Goal: Task Accomplishment & Management: Complete application form

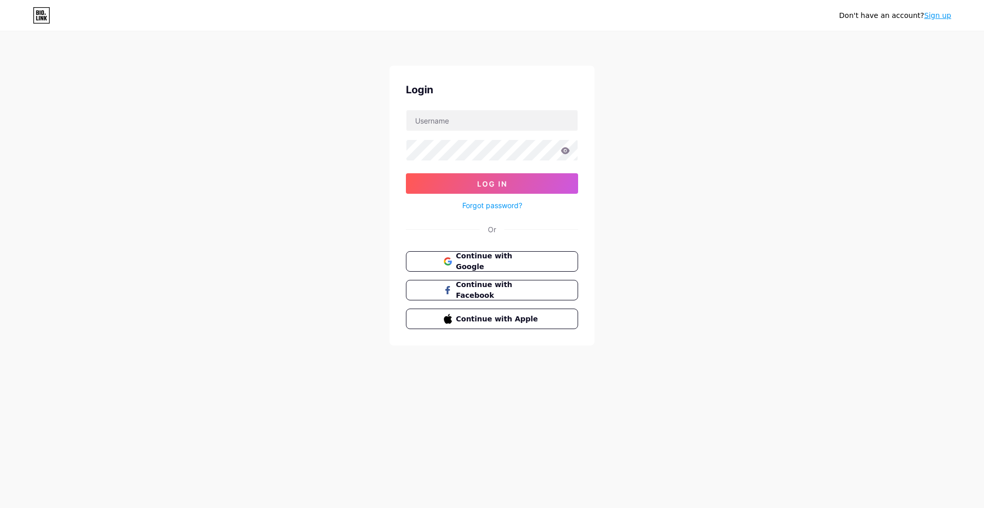
click at [31, 14] on div "Don't have an account? Sign up" at bounding box center [492, 15] width 984 height 16
click at [47, 17] on icon at bounding box center [41, 15] width 17 height 16
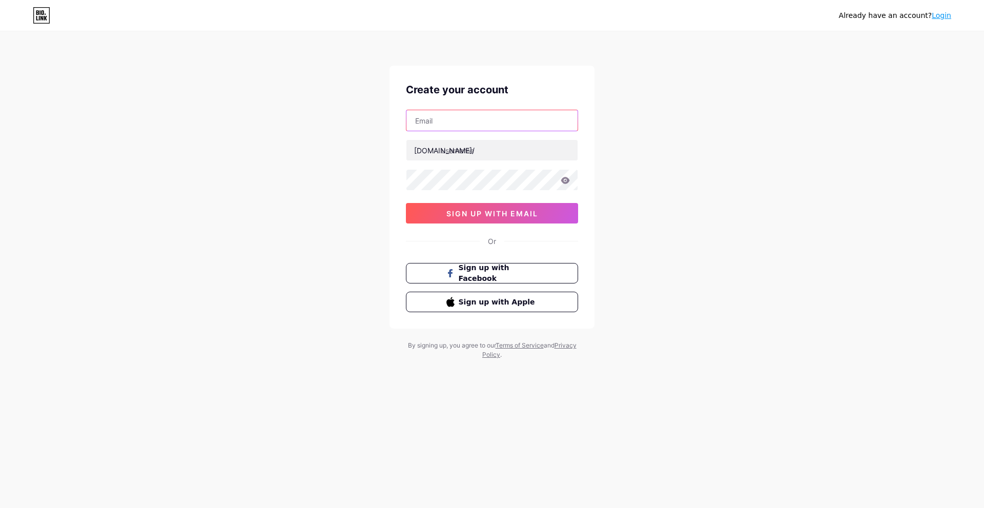
click at [435, 120] on input "text" at bounding box center [491, 120] width 171 height 20
click at [446, 115] on input "text" at bounding box center [491, 120] width 171 height 20
type input "umpegdispor4@gmail.com"
click at [470, 152] on input "text" at bounding box center [491, 150] width 171 height 20
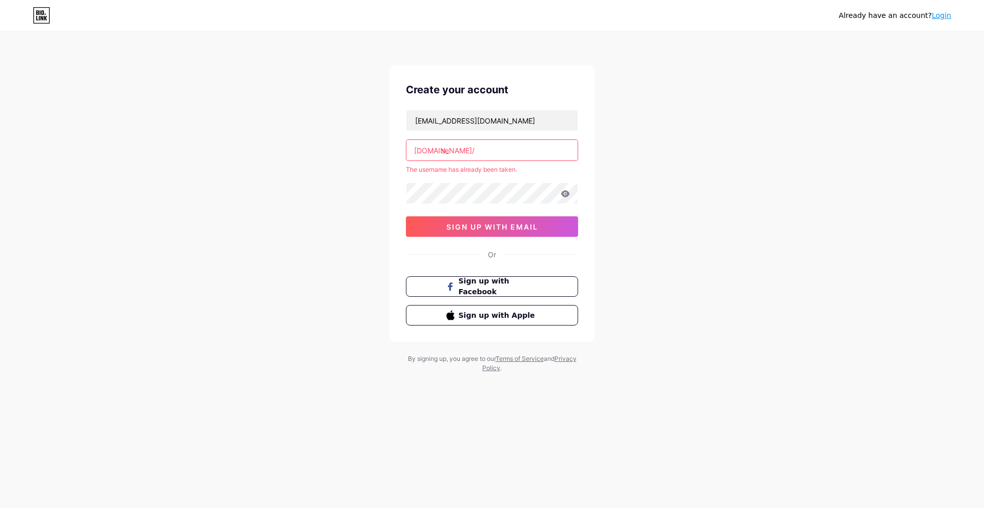
type input "s"
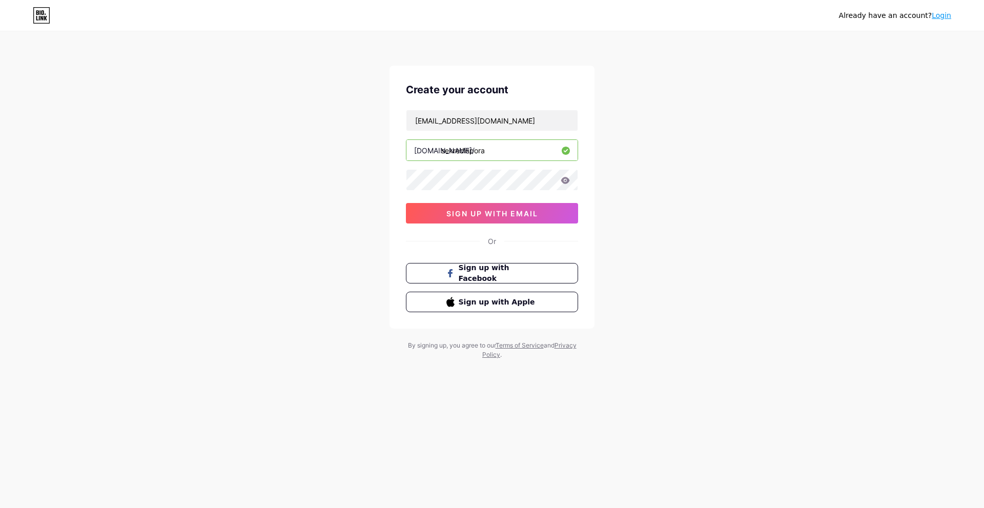
type input "sekredispora"
click at [290, 179] on div "Already have an account? Login Create your account umpegdispor4@gmail.com bio.l…" at bounding box center [492, 196] width 984 height 392
click at [531, 216] on span "sign up with email" at bounding box center [492, 213] width 92 height 9
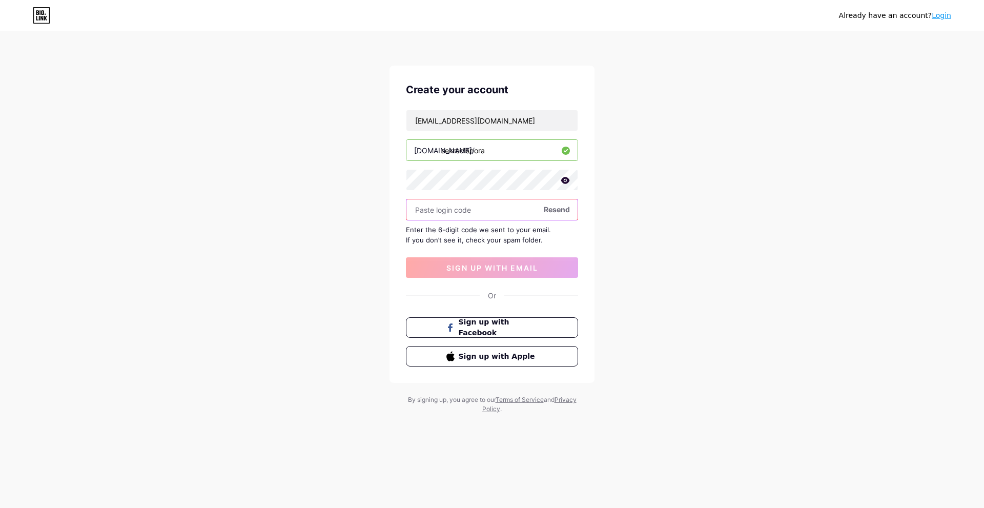
click at [451, 213] on input "text" at bounding box center [491, 209] width 171 height 20
paste input "764131"
click at [416, 211] on input "764131" at bounding box center [491, 209] width 171 height 20
type input "764131"
click at [480, 262] on button "sign up with email" at bounding box center [492, 267] width 172 height 20
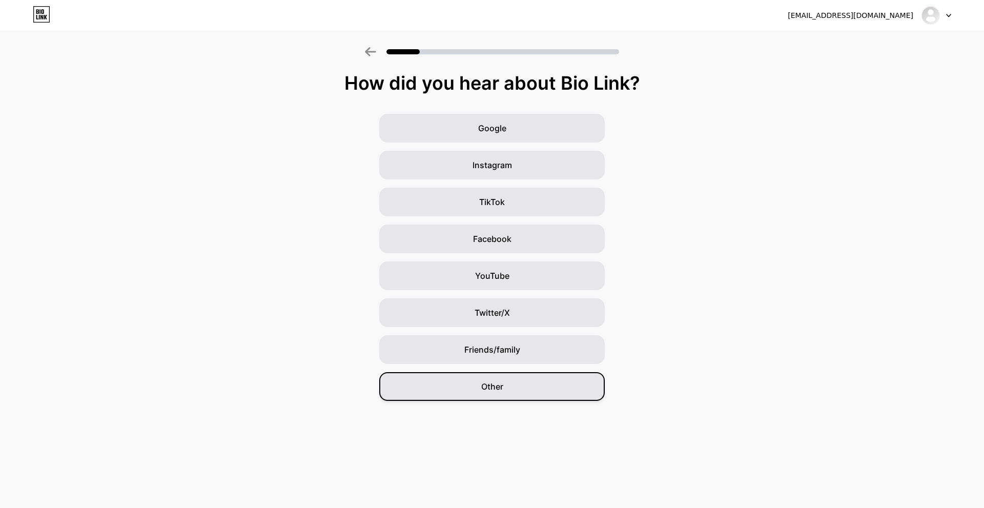
click at [509, 393] on div "Other" at bounding box center [491, 386] width 225 height 29
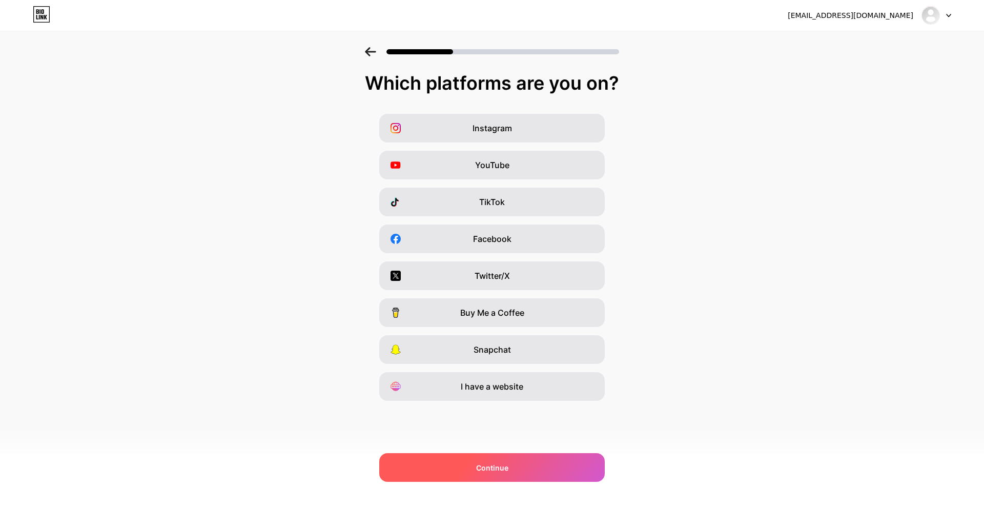
click at [497, 475] on div "Continue" at bounding box center [491, 467] width 225 height 29
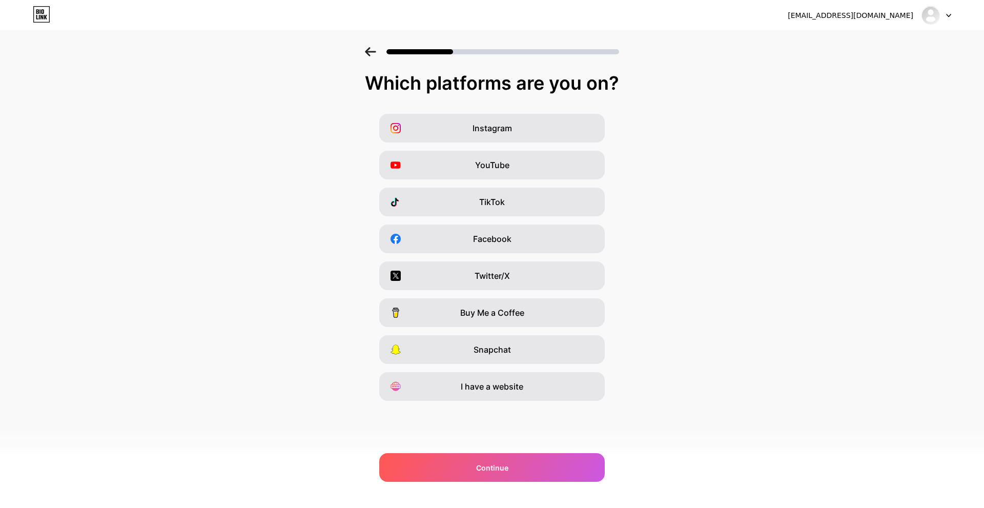
click at [44, 16] on icon at bounding box center [45, 17] width 3 height 5
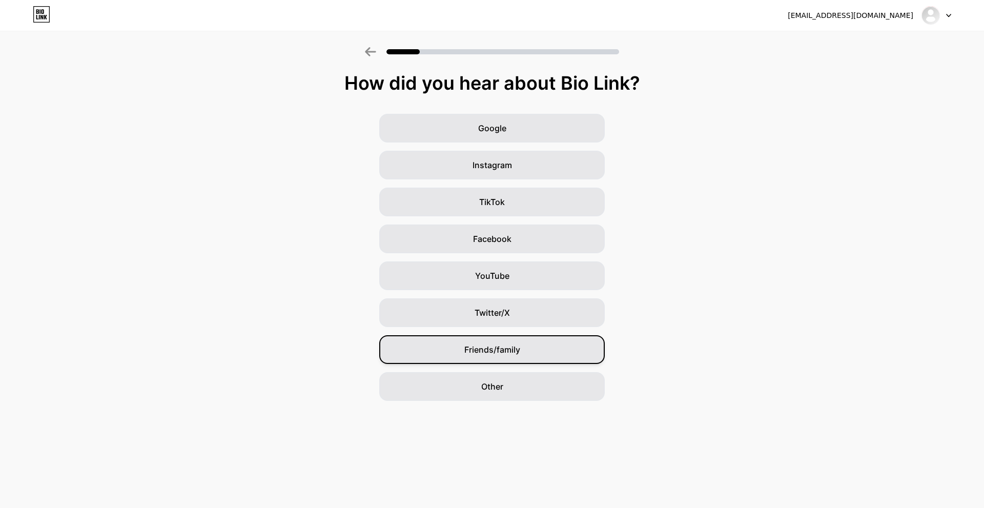
click at [521, 345] on div "Friends/family" at bounding box center [491, 349] width 225 height 29
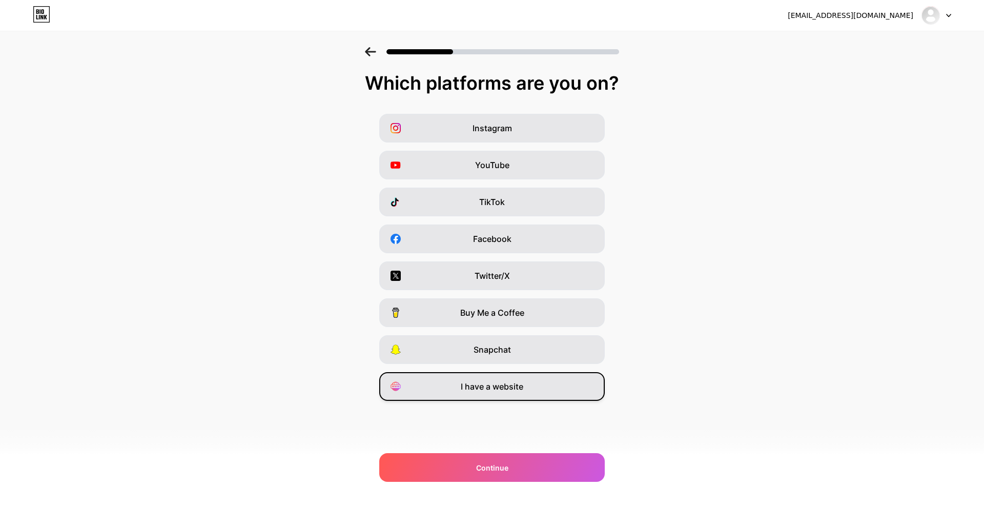
click at [521, 396] on div "I have a website" at bounding box center [491, 386] width 225 height 29
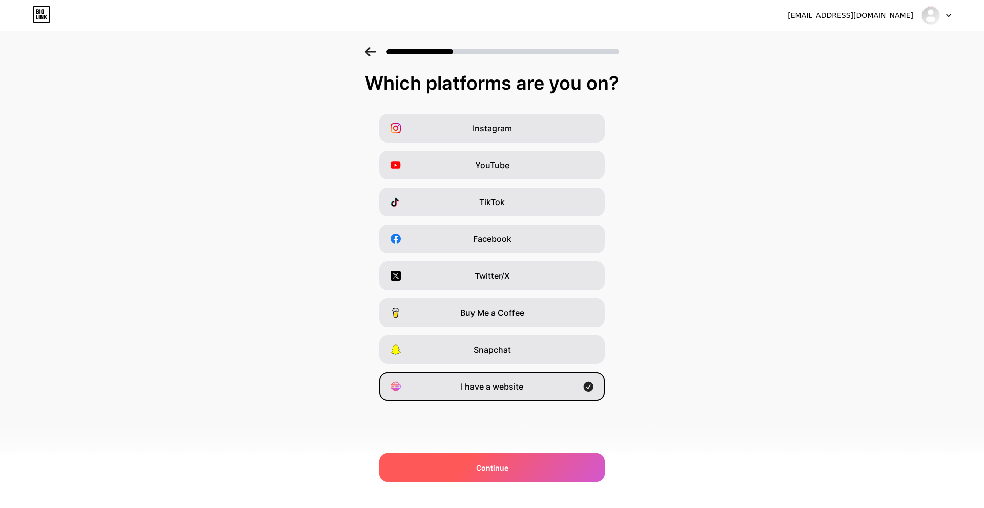
click at [531, 468] on div "Continue" at bounding box center [491, 467] width 225 height 29
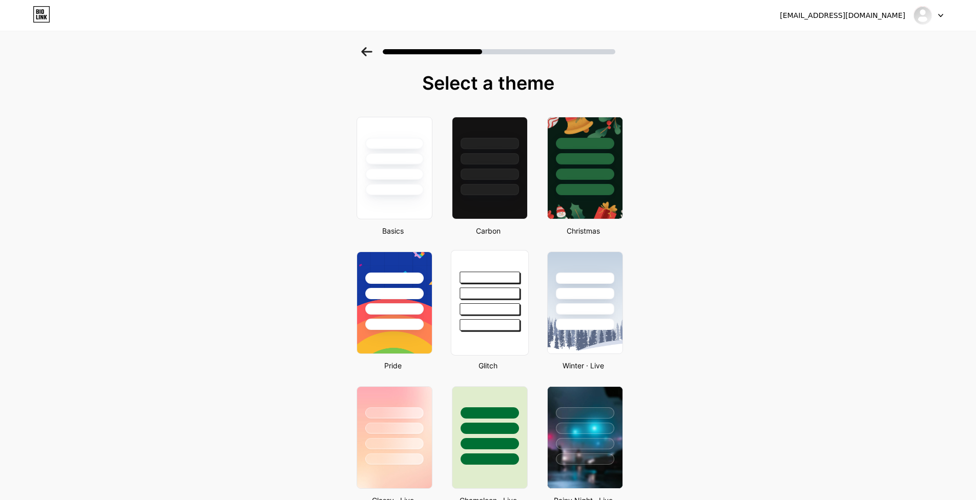
click at [464, 278] on div at bounding box center [490, 278] width 60 height 12
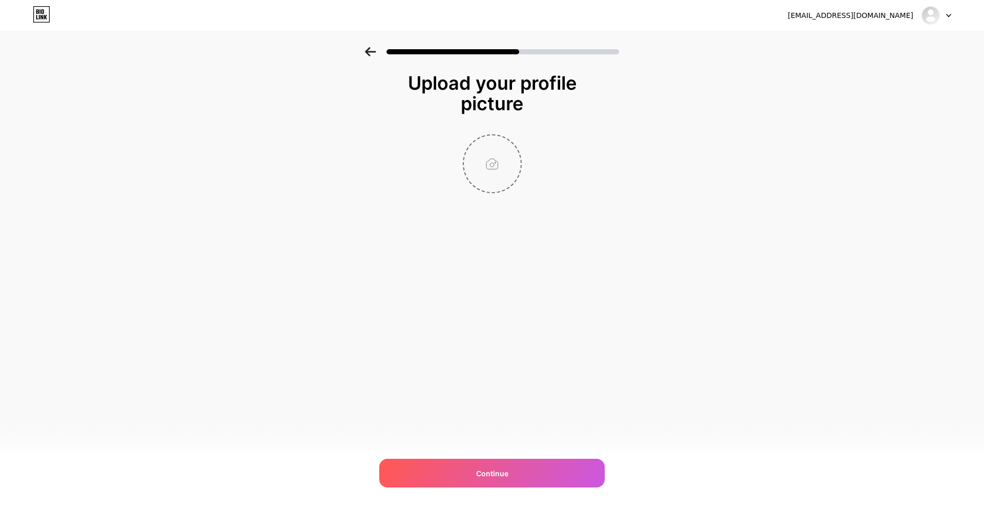
click at [509, 162] on input "file" at bounding box center [492, 163] width 57 height 57
type input "C:\fakepath\unnamed (1).webp"
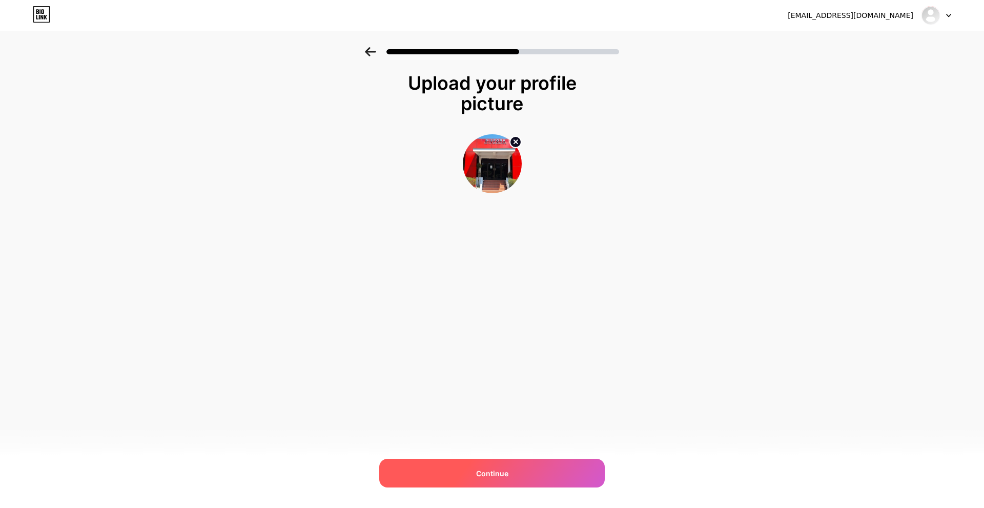
click at [539, 471] on div "Continue" at bounding box center [491, 473] width 225 height 29
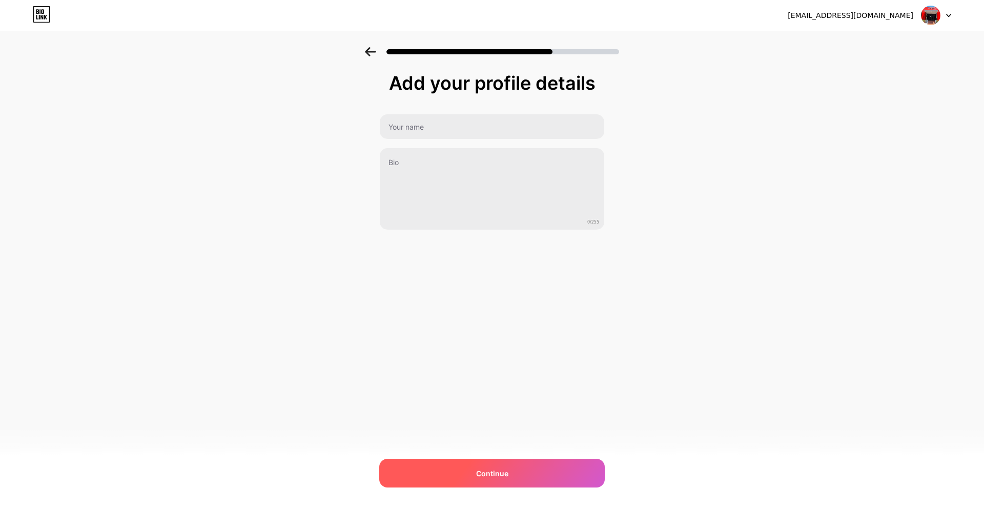
click at [502, 479] on div "Continue" at bounding box center [491, 473] width 225 height 29
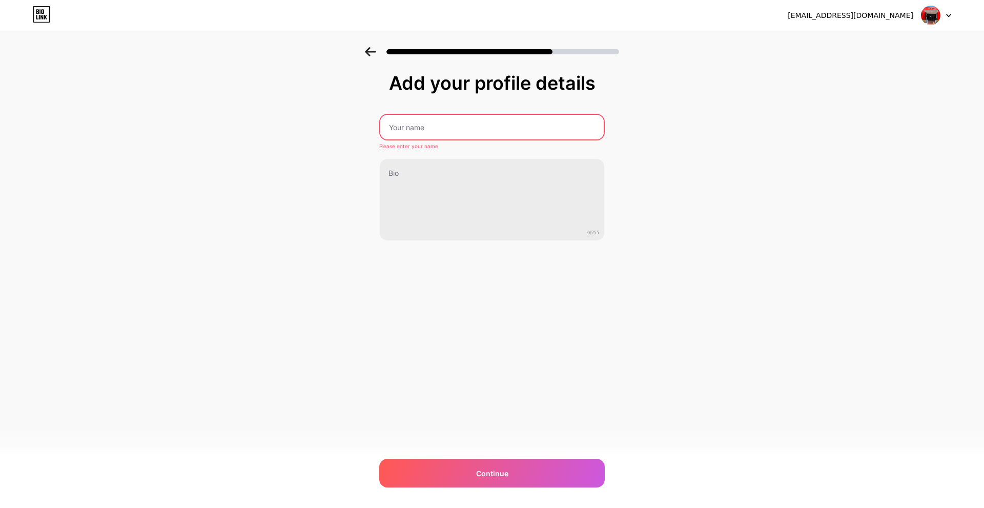
click at [449, 128] on input "text" at bounding box center [491, 127] width 223 height 25
type input "Sekretariat Dispora"
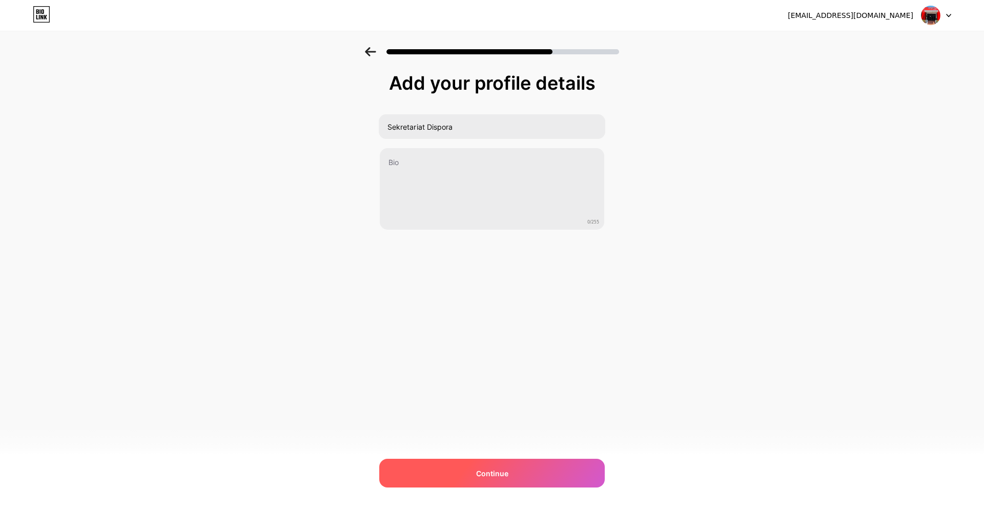
click at [510, 468] on div "Continue" at bounding box center [491, 473] width 225 height 29
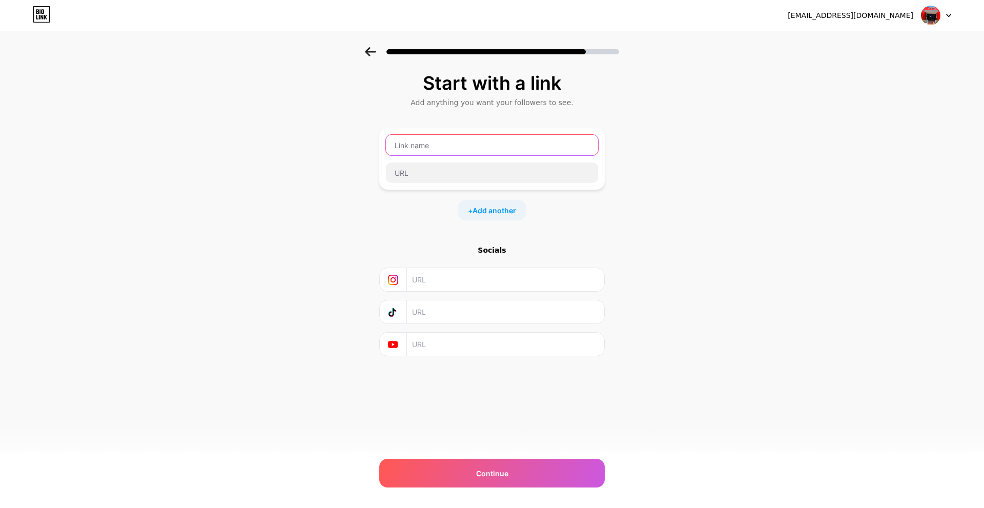
click at [415, 146] on input "text" at bounding box center [492, 145] width 212 height 20
type input "Pinjam Ruang Rapat"
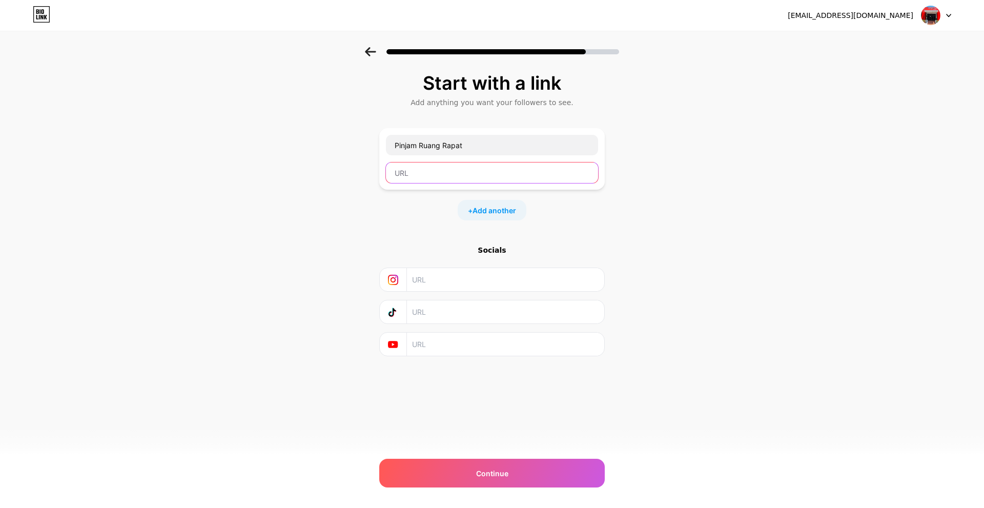
click at [479, 171] on input "text" at bounding box center [492, 172] width 212 height 20
paste input "https://padlet.com/sekdispora/ruang-rapat-dispora-hvvu3ybo1fgt1u0i"
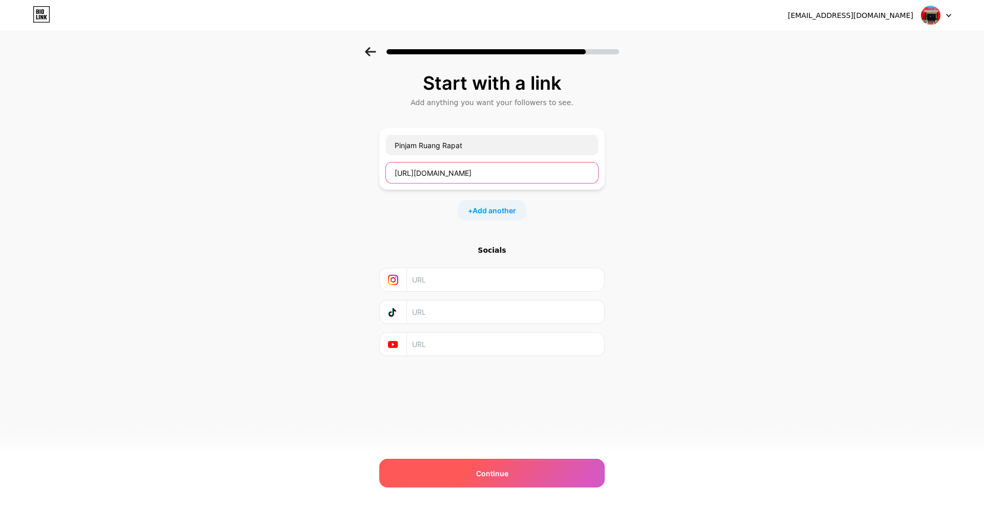
type input "https://padlet.com/sekdispora/ruang-rapat-dispora-hvvu3ybo1fgt1u0i"
click at [486, 462] on div "Continue" at bounding box center [491, 473] width 225 height 29
click at [464, 468] on div "Continue" at bounding box center [491, 473] width 225 height 29
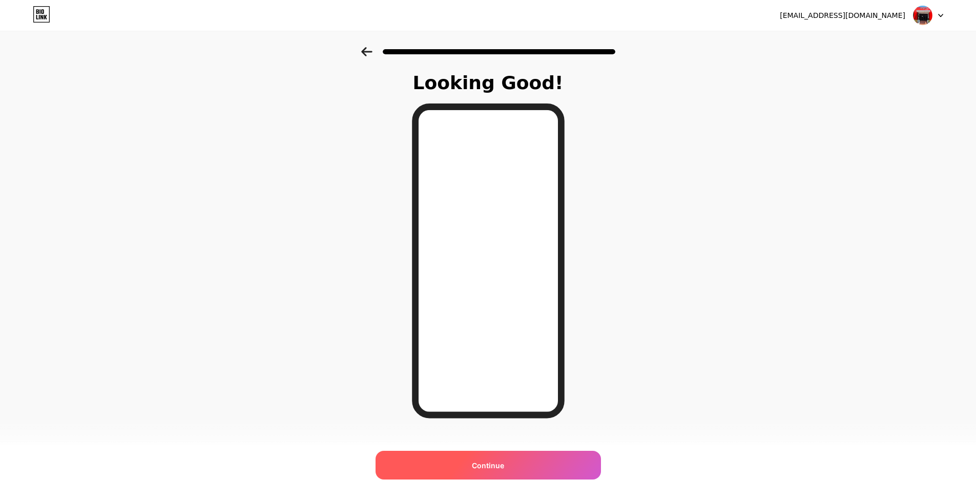
click at [504, 462] on span "Continue" at bounding box center [488, 465] width 32 height 11
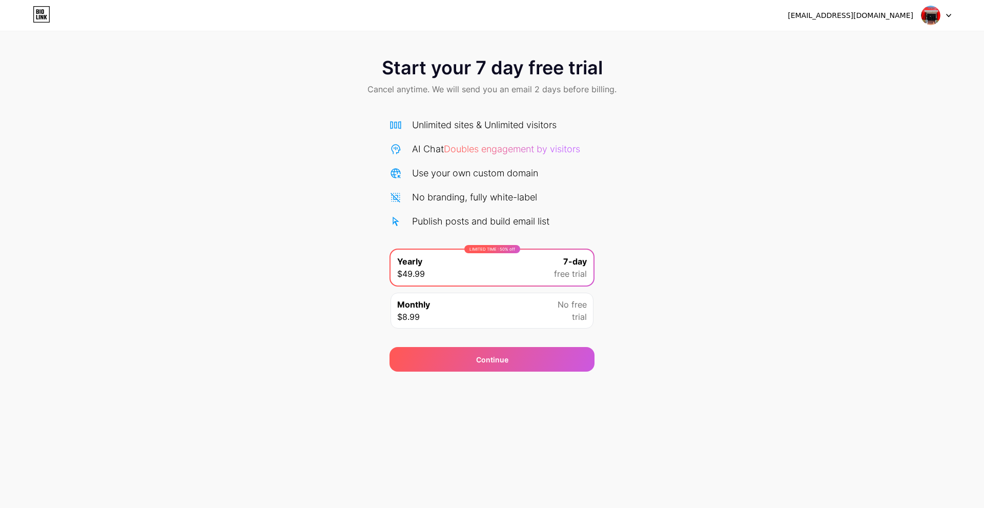
click at [720, 324] on div "Start your 7 day free trial Cancel anytime. We will send you an email 2 days be…" at bounding box center [492, 209] width 984 height 324
click at [561, 308] on span "No free" at bounding box center [572, 304] width 29 height 12
click at [636, 117] on div "Start your 7 day free trial Cancel anytime. We will send you an email 2 days be…" at bounding box center [492, 209] width 984 height 324
click at [461, 304] on div "Monthly $8.99 No free trial" at bounding box center [491, 311] width 203 height 36
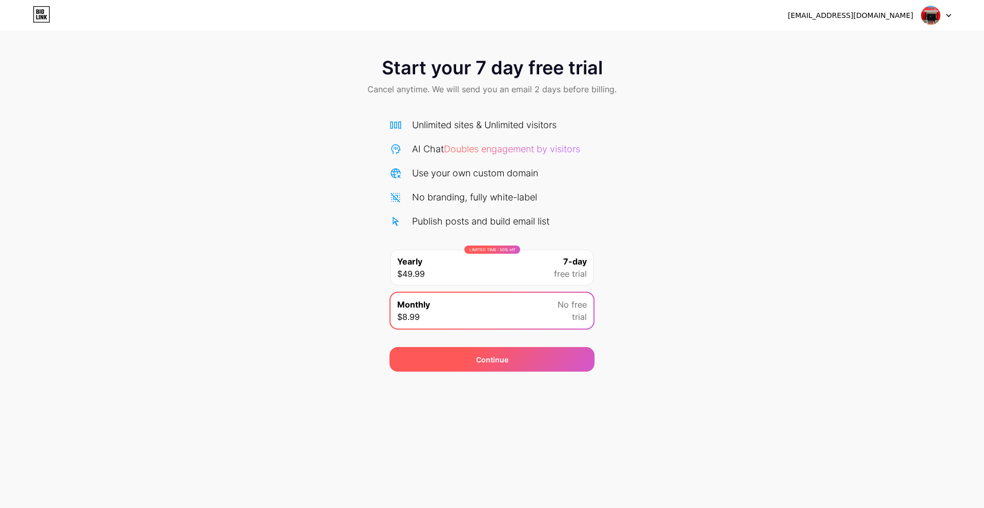
click at [480, 353] on div "Continue" at bounding box center [491, 359] width 205 height 25
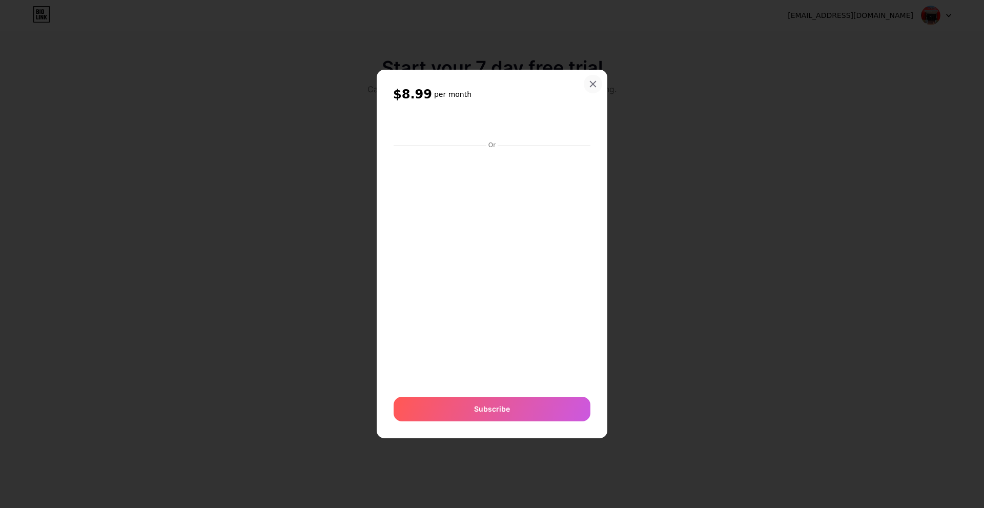
click at [588, 90] on div at bounding box center [593, 84] width 18 height 18
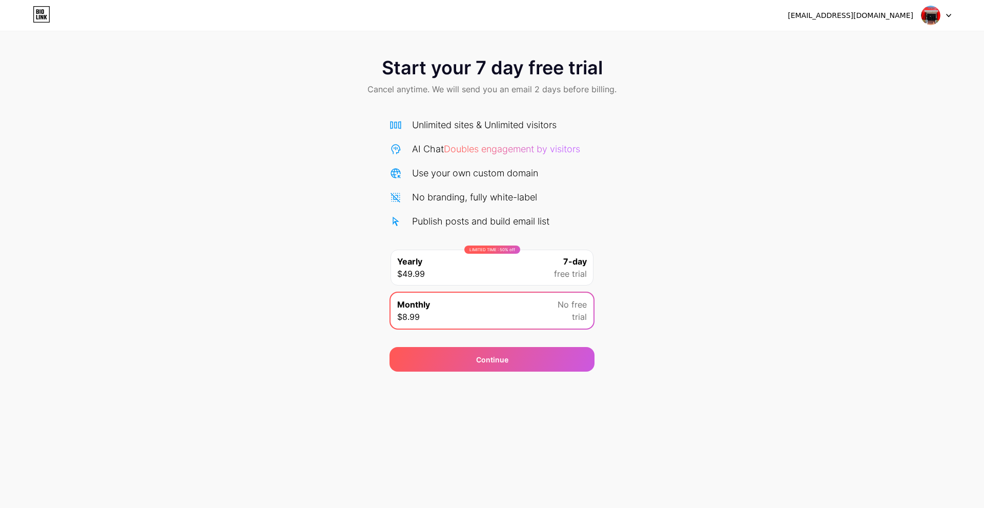
click at [949, 23] on div at bounding box center [936, 15] width 30 height 18
click at [917, 42] on li "Logout" at bounding box center [886, 42] width 127 height 28
